Goal: Information Seeking & Learning: Check status

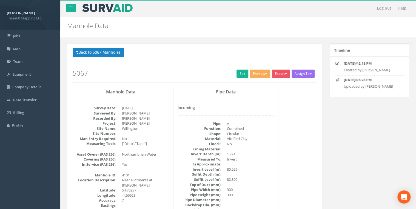
click at [102, 61] on div "Back to 5067 Manholes Back to Map Assign To No Companies Added Export 360 Manho…" at bounding box center [195, 65] width 244 height 35
click at [102, 56] on button "Back to 5067 Manholes" at bounding box center [99, 52] width 52 height 9
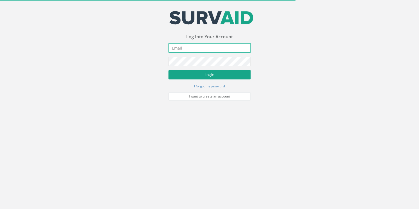
type input "[EMAIL_ADDRESS][DOMAIN_NAME]"
click at [196, 72] on button "Login" at bounding box center [210, 74] width 82 height 9
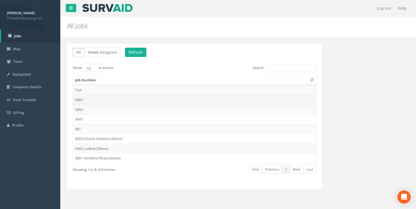
click at [84, 97] on td "5067" at bounding box center [194, 100] width 243 height 10
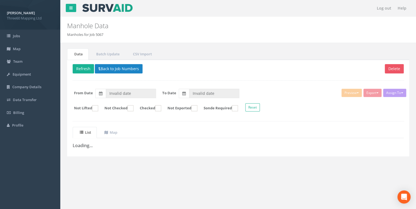
type input "[DATE]"
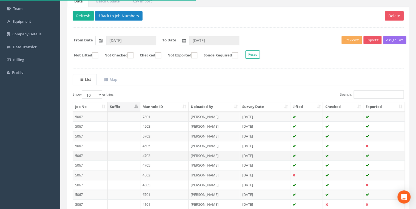
scroll to position [95, 0]
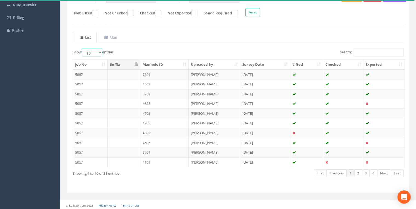
click at [102, 49] on select "10 25 50 100" at bounding box center [92, 52] width 21 height 8
select select "50"
click at [83, 48] on select "10 25 50 100" at bounding box center [92, 52] width 21 height 8
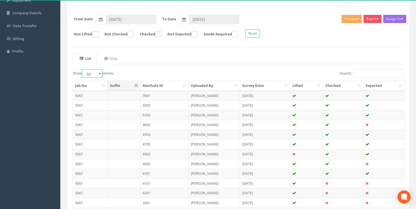
scroll to position [132, 0]
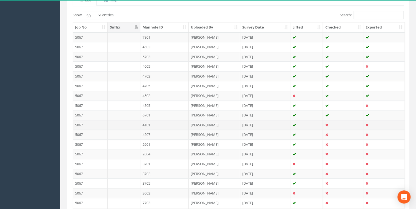
click at [137, 123] on td at bounding box center [124, 125] width 33 height 10
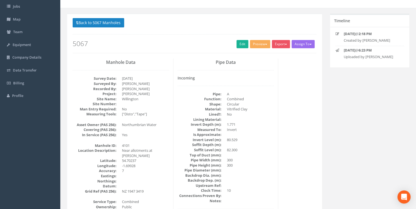
scroll to position [0, 0]
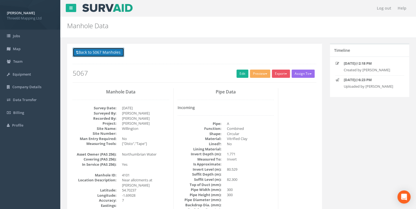
click at [102, 53] on button "Back to 5067 Manholes" at bounding box center [99, 52] width 52 height 9
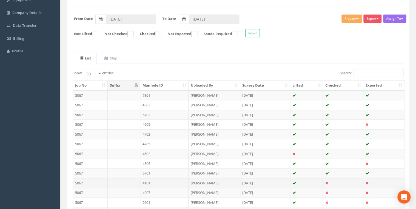
scroll to position [74, 0]
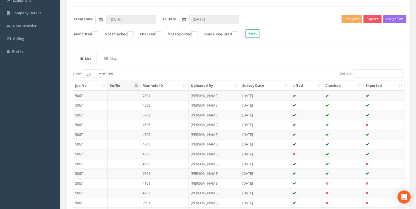
click at [137, 19] on input "[DATE]" at bounding box center [131, 19] width 50 height 9
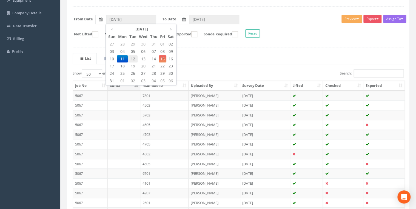
click at [133, 58] on span "12" at bounding box center [133, 58] width 10 height 7
type input "[DATE]"
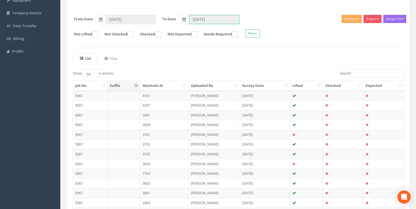
click at [200, 19] on input "[DATE]" at bounding box center [214, 19] width 50 height 9
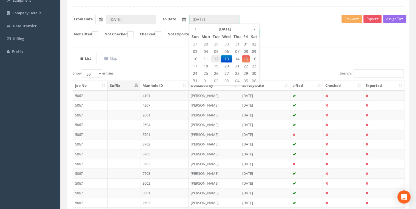
click at [220, 59] on span "12" at bounding box center [216, 58] width 10 height 7
type input "[DATE]"
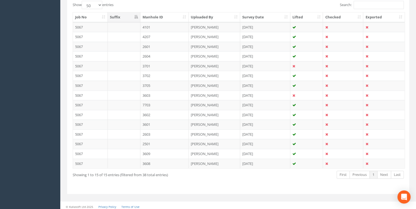
scroll to position [144, 0]
click at [163, 24] on td "4101" at bounding box center [164, 26] width 49 height 10
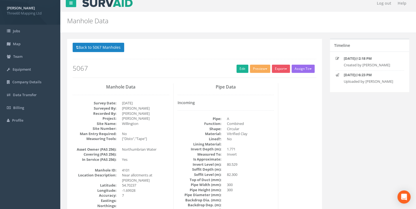
scroll to position [0, 0]
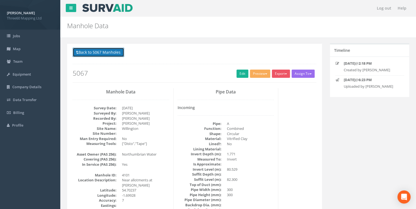
click at [88, 52] on button "Back to 5067 Manholes" at bounding box center [99, 52] width 52 height 9
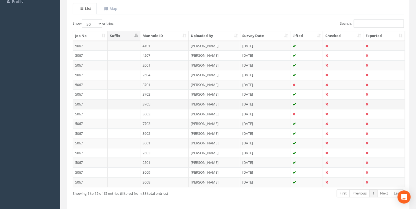
scroll to position [114, 0]
